Goal: Task Accomplishment & Management: Manage account settings

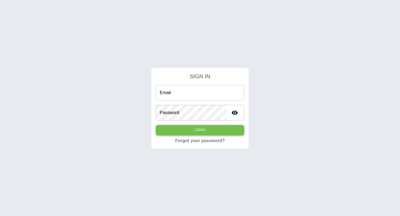
type input "**********"
click at [195, 132] on button "Login" at bounding box center [200, 130] width 88 height 10
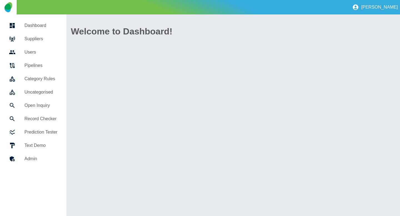
click at [34, 39] on h5 "Suppliers" at bounding box center [40, 39] width 33 height 7
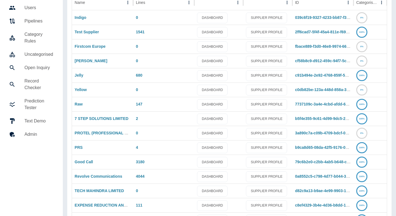
scroll to position [79, 0]
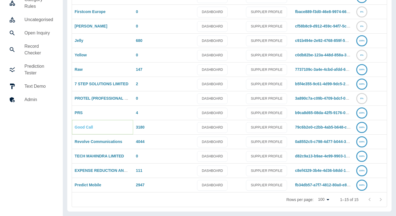
click at [85, 128] on link "Good Call" at bounding box center [84, 127] width 18 height 4
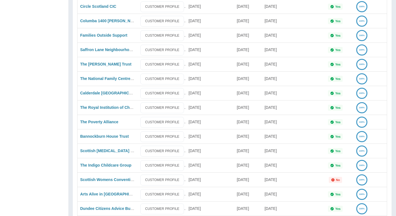
scroll to position [1318, 0]
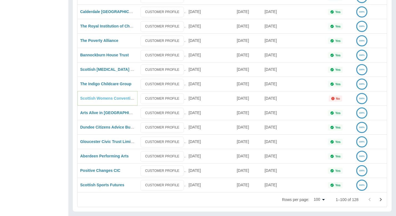
click at [105, 98] on link "Scottish Womens Convention" at bounding box center [107, 98] width 55 height 4
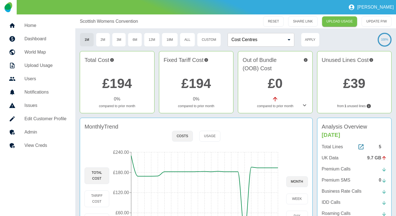
click at [57, 130] on h5 "Admin" at bounding box center [45, 132] width 42 height 7
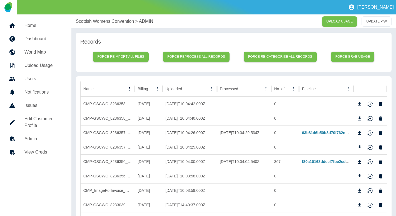
click at [45, 150] on h5 "View Creds" at bounding box center [43, 152] width 38 height 7
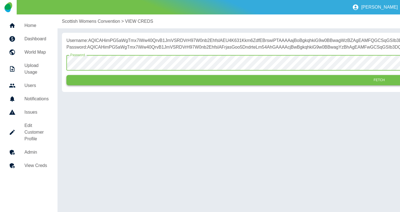
click at [131, 85] on button "Fetch" at bounding box center [378, 80] width 625 height 10
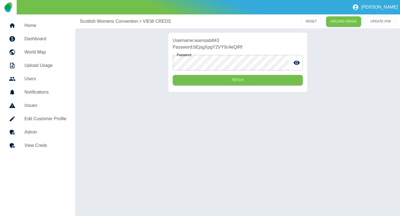
click at [202, 41] on p "Username: asensabill43" at bounding box center [238, 40] width 130 height 7
copy p "asensabill43"
click at [228, 46] on p "Password: bEjsgXpgY2VY0c4eQiRf" at bounding box center [238, 47] width 130 height 7
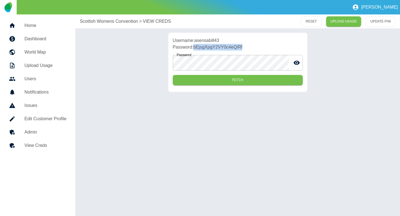
copy p "bEjsgXpgY2VY0c4eQiRf"
click at [102, 23] on p "Scottish Womens Convention" at bounding box center [109, 21] width 58 height 7
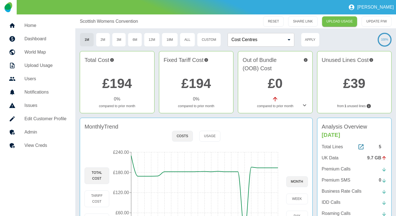
click at [45, 143] on h5 "View Creds" at bounding box center [45, 145] width 42 height 7
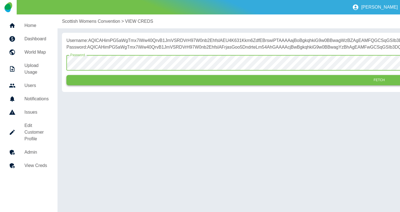
click at [117, 85] on button "Fetch" at bounding box center [378, 80] width 625 height 10
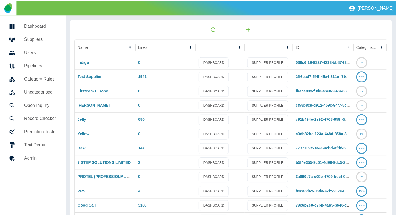
scroll to position [79, 0]
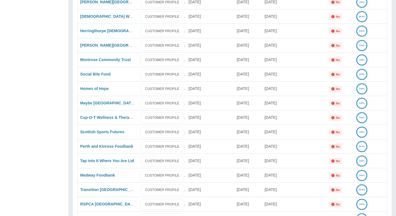
scroll to position [808, 0]
click at [97, 104] on link "Maybe South West" at bounding box center [107, 103] width 55 height 4
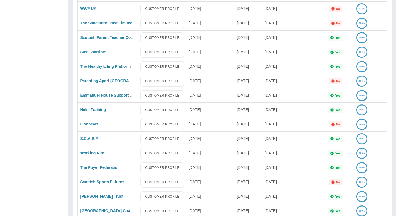
scroll to position [398, 0]
click at [96, 180] on link "Scottish Sports Futures" at bounding box center [102, 181] width 44 height 4
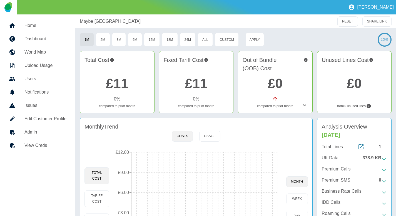
click at [51, 150] on link "View Creds" at bounding box center [37, 145] width 66 height 13
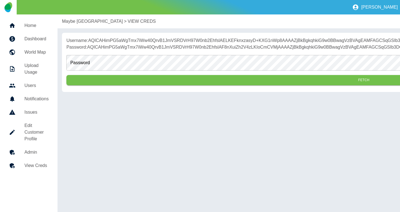
click at [25, 130] on h5 "Edit Customer Profile" at bounding box center [36, 132] width 24 height 20
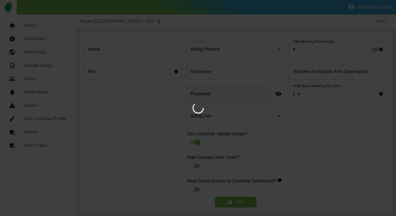
type input "*"
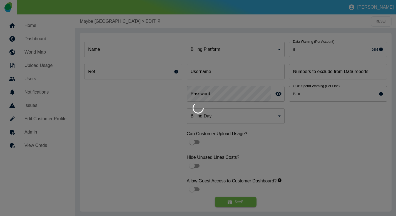
type input "**********"
type input "********"
type input "*"
type input "*********"
type input "*"
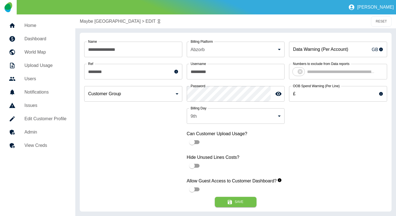
click at [19, 146] on div at bounding box center [17, 145] width 16 height 7
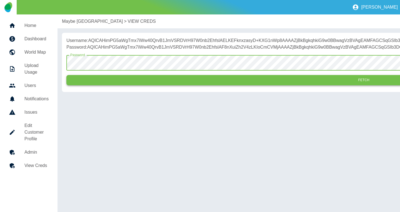
click at [131, 85] on button "Fetch" at bounding box center [363, 80] width 594 height 10
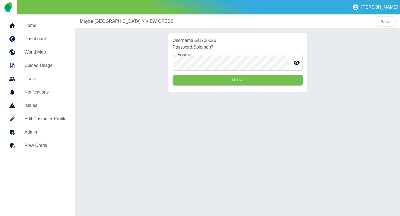
click at [209, 39] on p "Username: GO706026" at bounding box center [238, 40] width 130 height 7
copy p "GO706026"
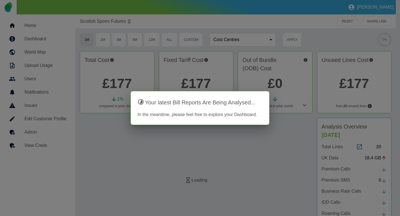
click at [49, 145] on div at bounding box center [200, 108] width 400 height 216
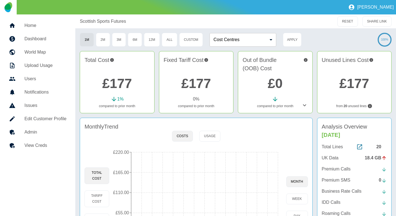
click at [47, 145] on h5 "View Creds" at bounding box center [45, 145] width 42 height 7
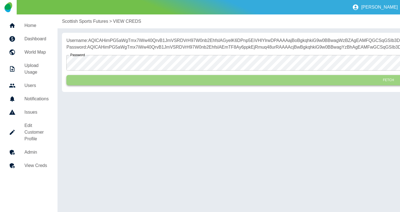
click at [129, 84] on button "Fetch" at bounding box center [387, 80] width 643 height 10
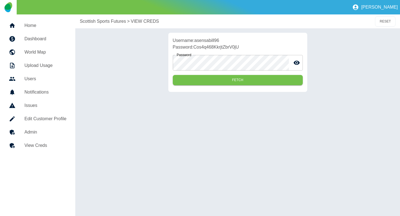
click at [212, 40] on p "Username: asensabill96" at bounding box center [238, 40] width 130 height 7
copy p "asensabill96"
click at [218, 49] on p "Password: Cos4q468KkrjtZbrV0jU" at bounding box center [238, 47] width 130 height 7
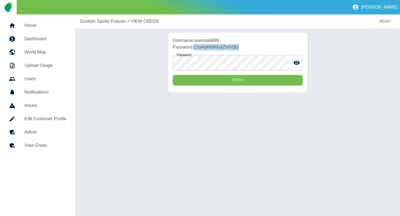
copy p "Cos4q468KkrjtZbrV0jU"
click at [36, 124] on link "Edit Customer Profile" at bounding box center [37, 118] width 66 height 13
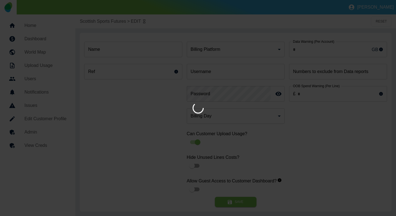
type input "*"
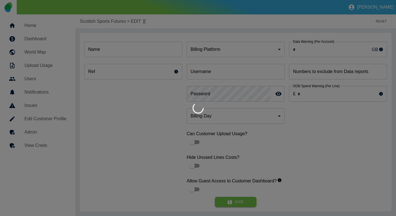
click at [36, 130] on div at bounding box center [198, 108] width 396 height 216
type input "**********"
type input "*"
type input "*********"
type input "**"
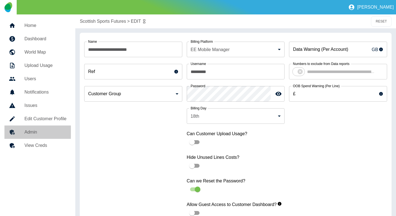
click at [42, 131] on h5 "Admin" at bounding box center [45, 132] width 42 height 7
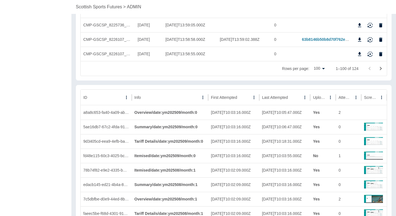
scroll to position [1526, 0]
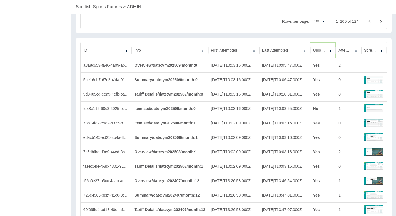
click at [328, 51] on icon "Sort" at bounding box center [330, 50] width 5 height 5
click at [320, 51] on icon "Sort" at bounding box center [322, 50] width 5 height 5
click at [328, 51] on icon "Sort" at bounding box center [330, 50] width 5 height 5
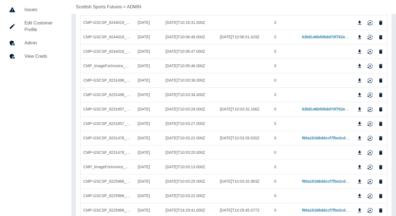
scroll to position [0, 0]
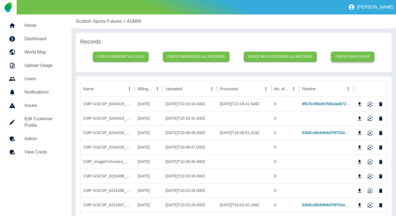
click at [336, 58] on button "Force grab usage" at bounding box center [353, 57] width 44 height 10
